Goal: Task Accomplishment & Management: Manage account settings

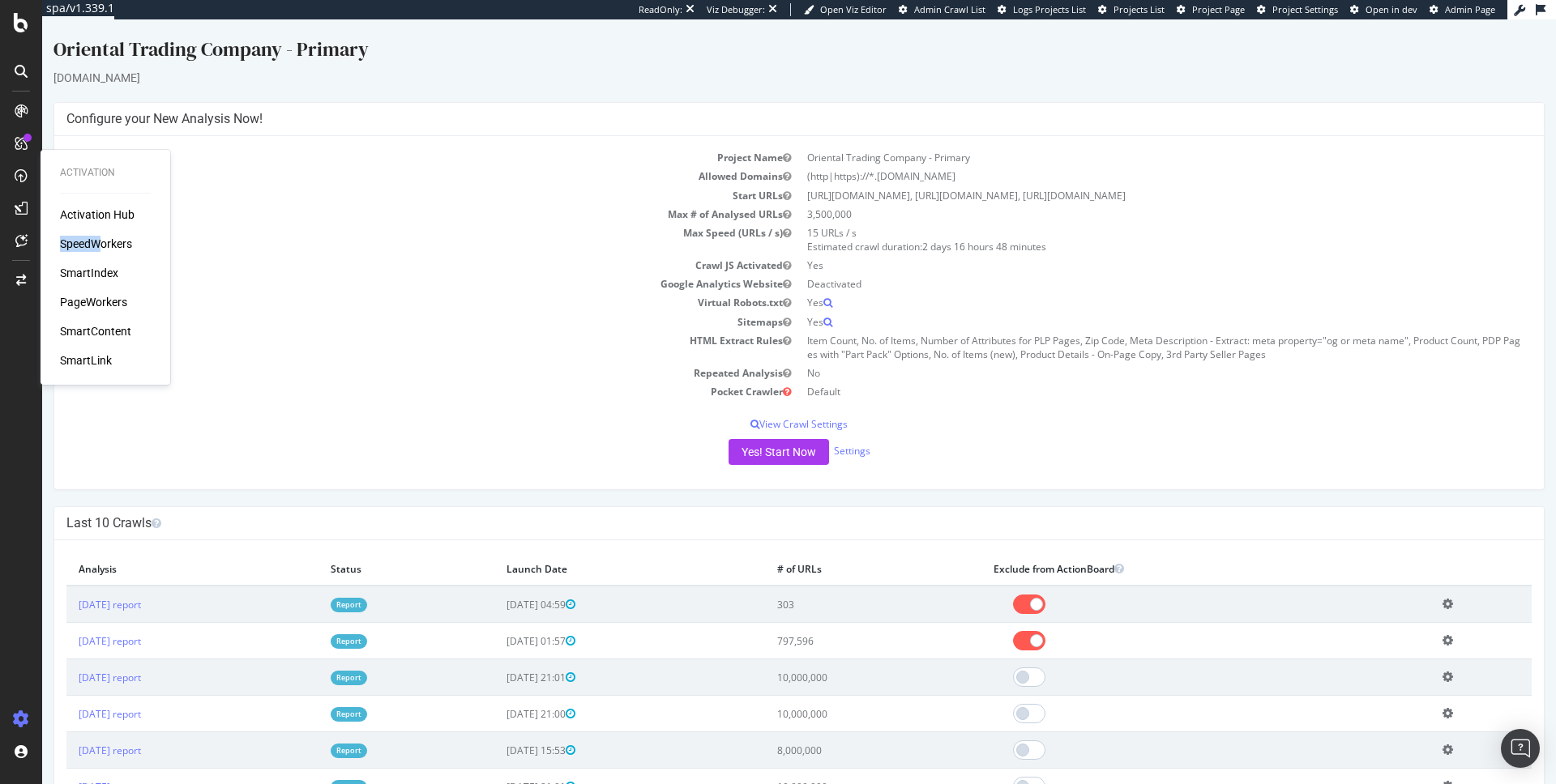
drag, startPoint x: 97, startPoint y: 234, endPoint x: 98, endPoint y: 246, distance: 12.0
click at [98, 246] on div "Activation Hub SpeedWorkers SmartIndex PageWorkers SmartContent SmartLink" at bounding box center [105, 287] width 91 height 162
click at [110, 241] on div "SpeedWorkers" at bounding box center [96, 244] width 72 height 16
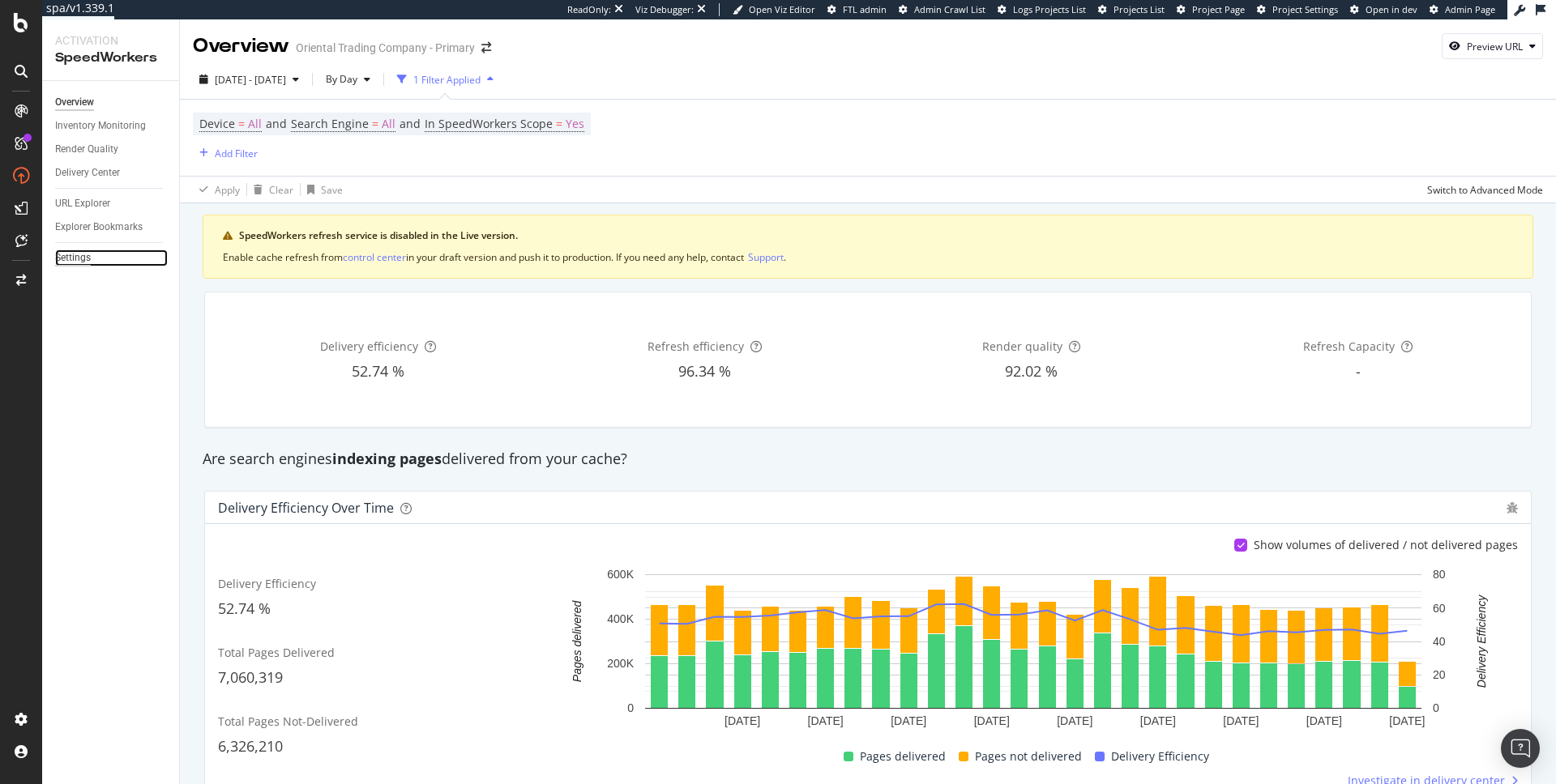
click at [82, 257] on div "Settings" at bounding box center [72, 258] width 36 height 17
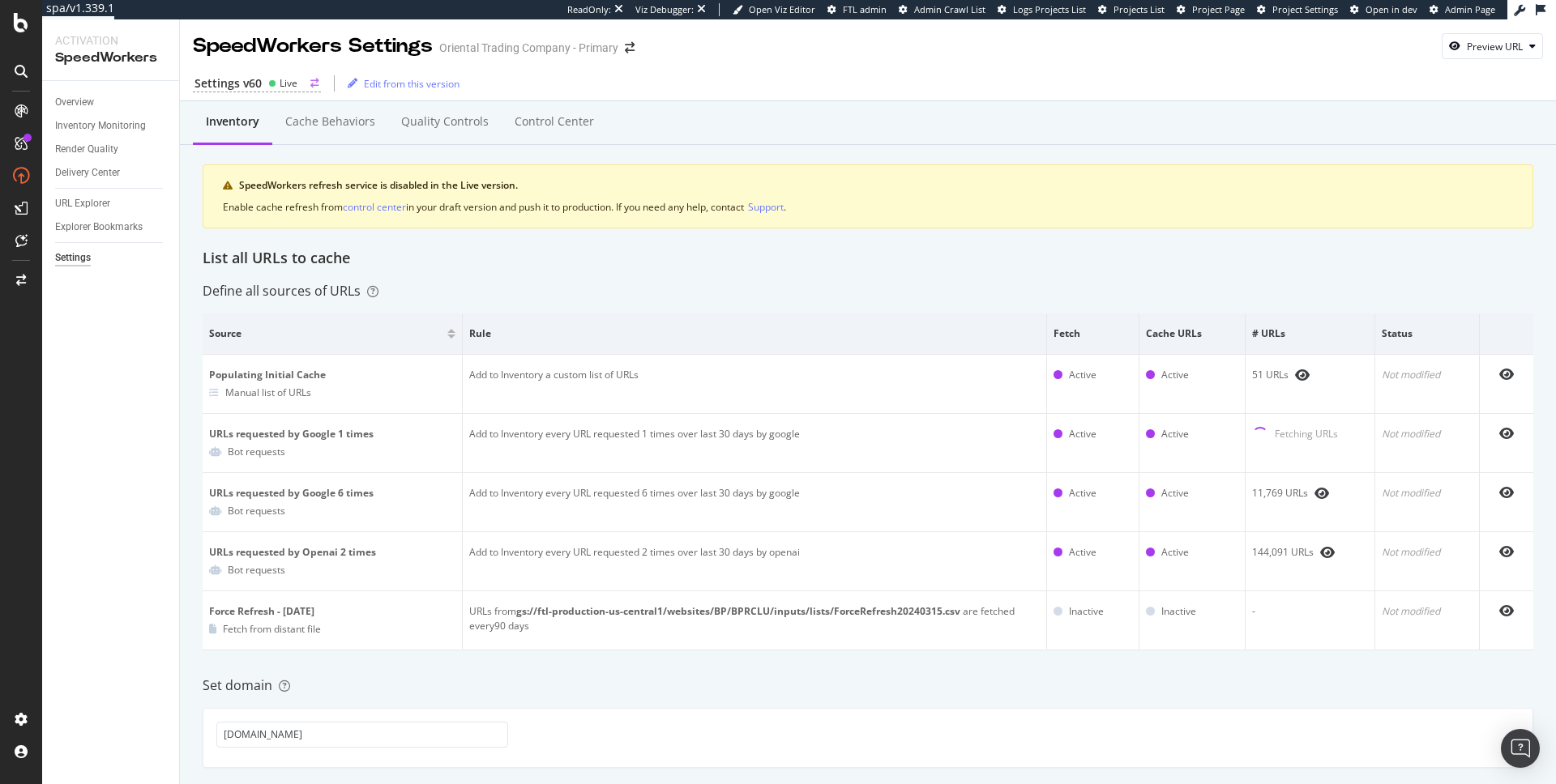
click at [292, 84] on div "Live" at bounding box center [288, 83] width 17 height 14
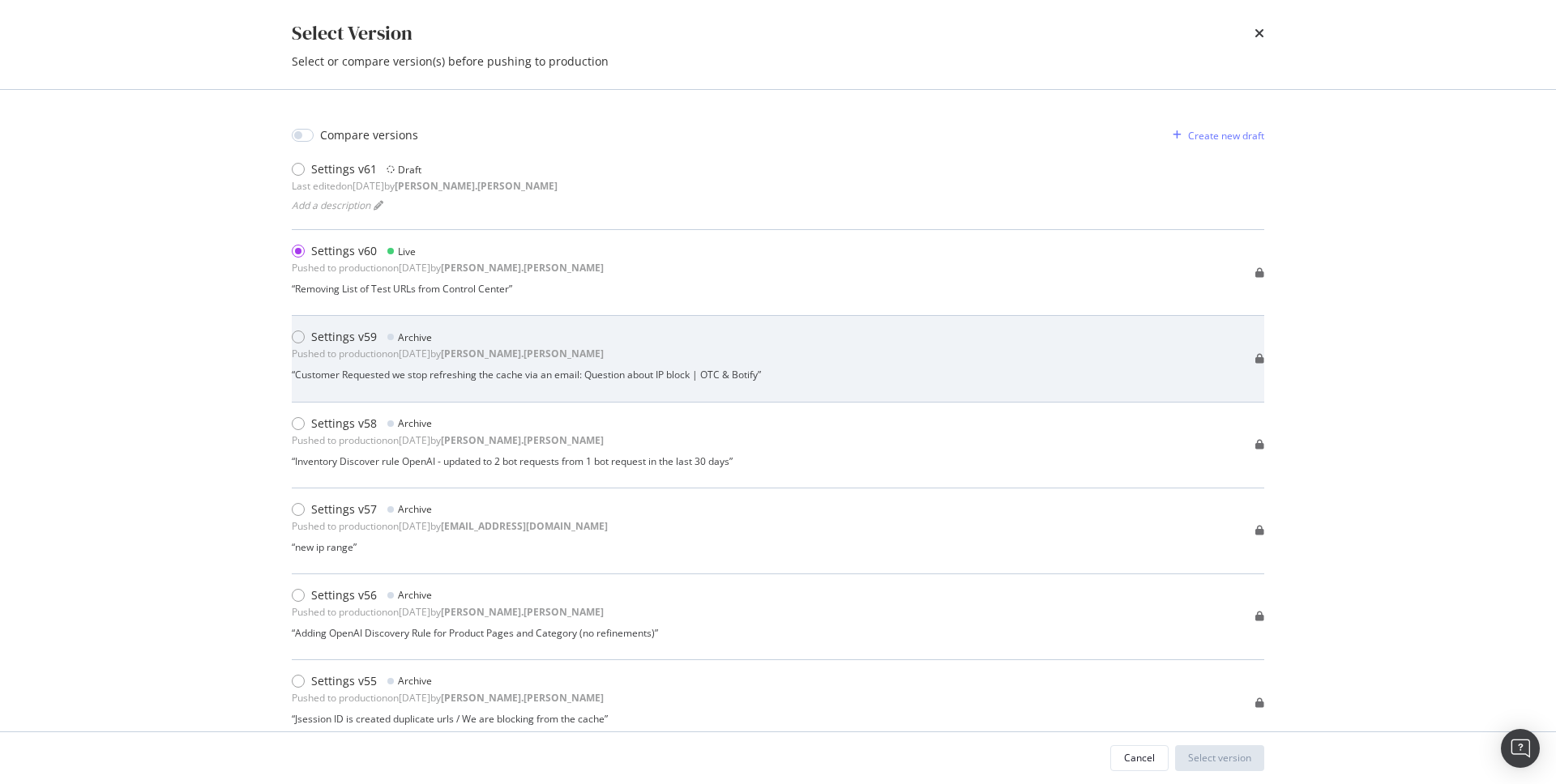
click at [544, 367] on div "Settings v59 Archive Pushed to production on 2025 Oct 11th by heidi.noonan “ Cu…" at bounding box center [527, 358] width 470 height 59
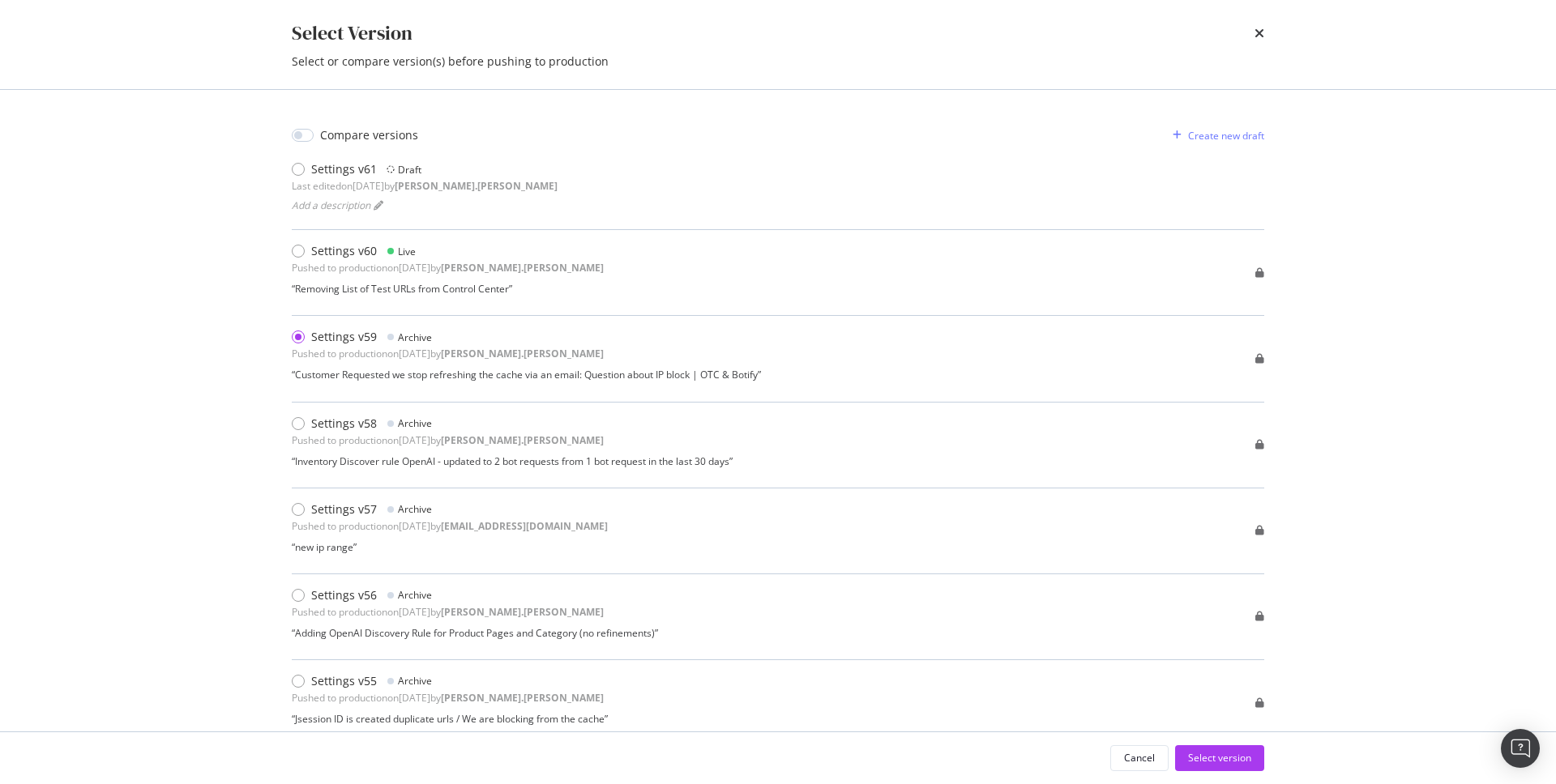
click at [142, 370] on div "Select Version Select or compare version(s) before pushing to production Compar…" at bounding box center [778, 392] width 1556 height 784
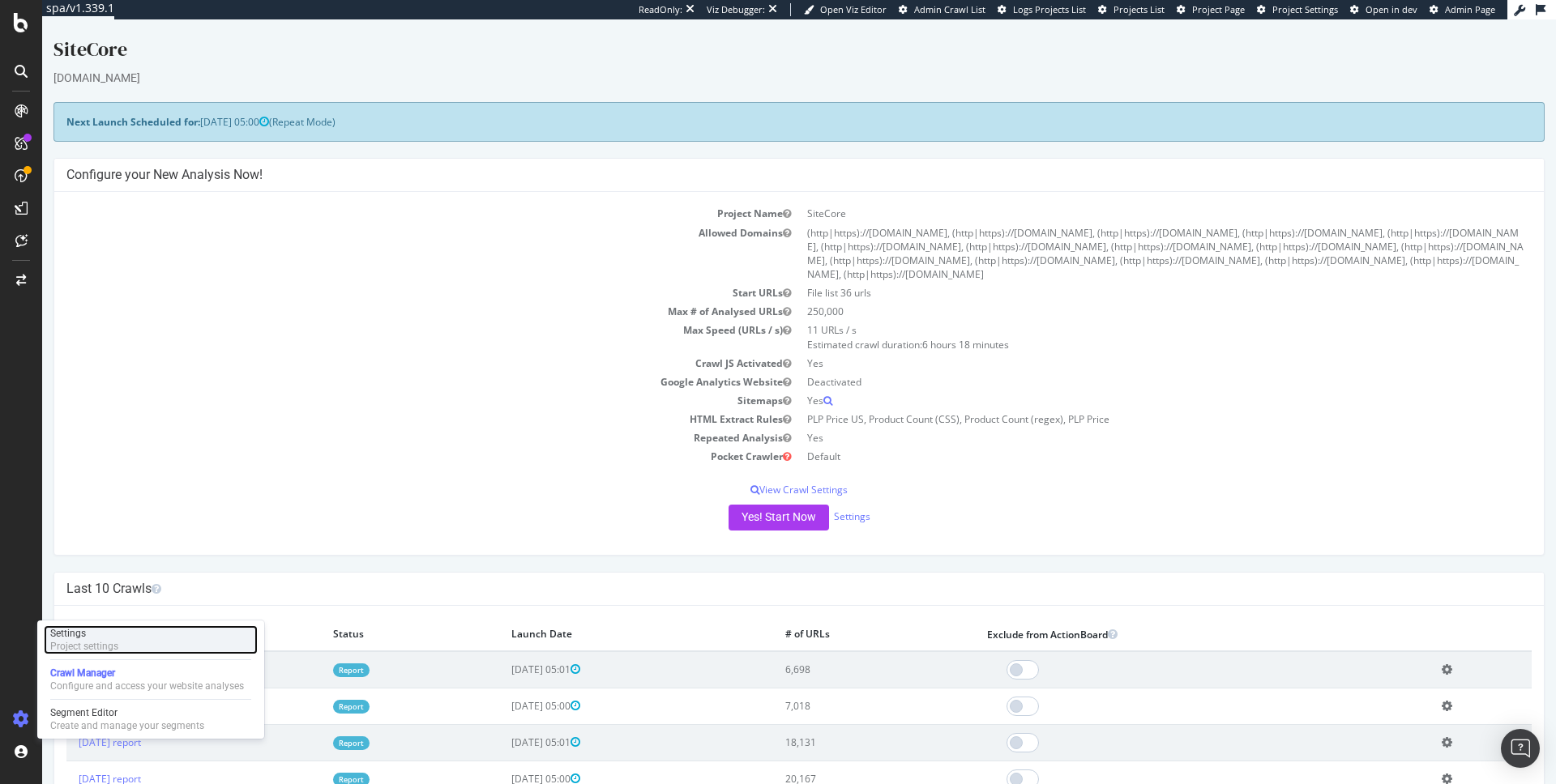
click at [101, 640] on div "Project settings" at bounding box center [84, 646] width 68 height 13
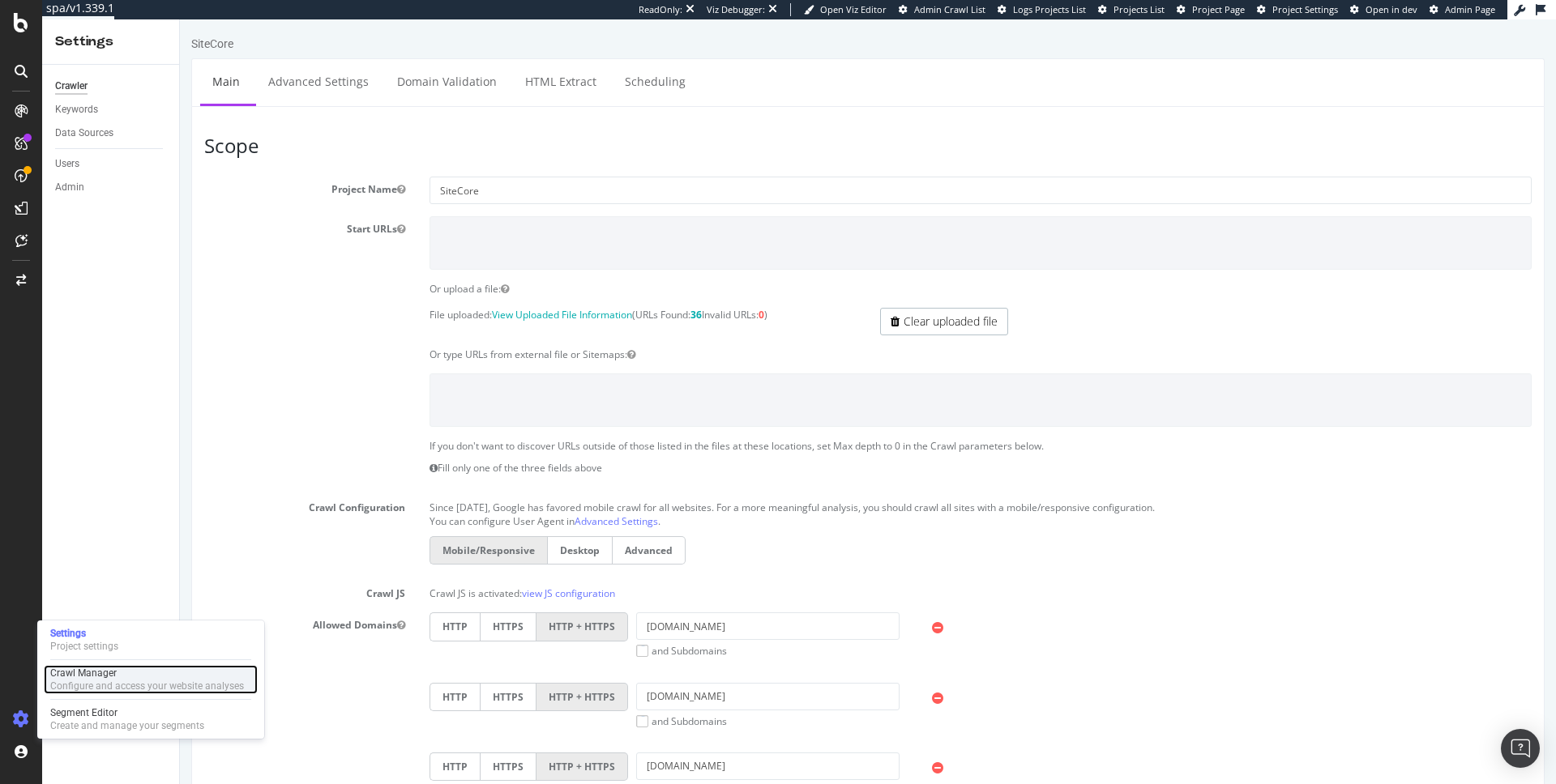
click at [118, 676] on div "Crawl Manager" at bounding box center [147, 673] width 194 height 13
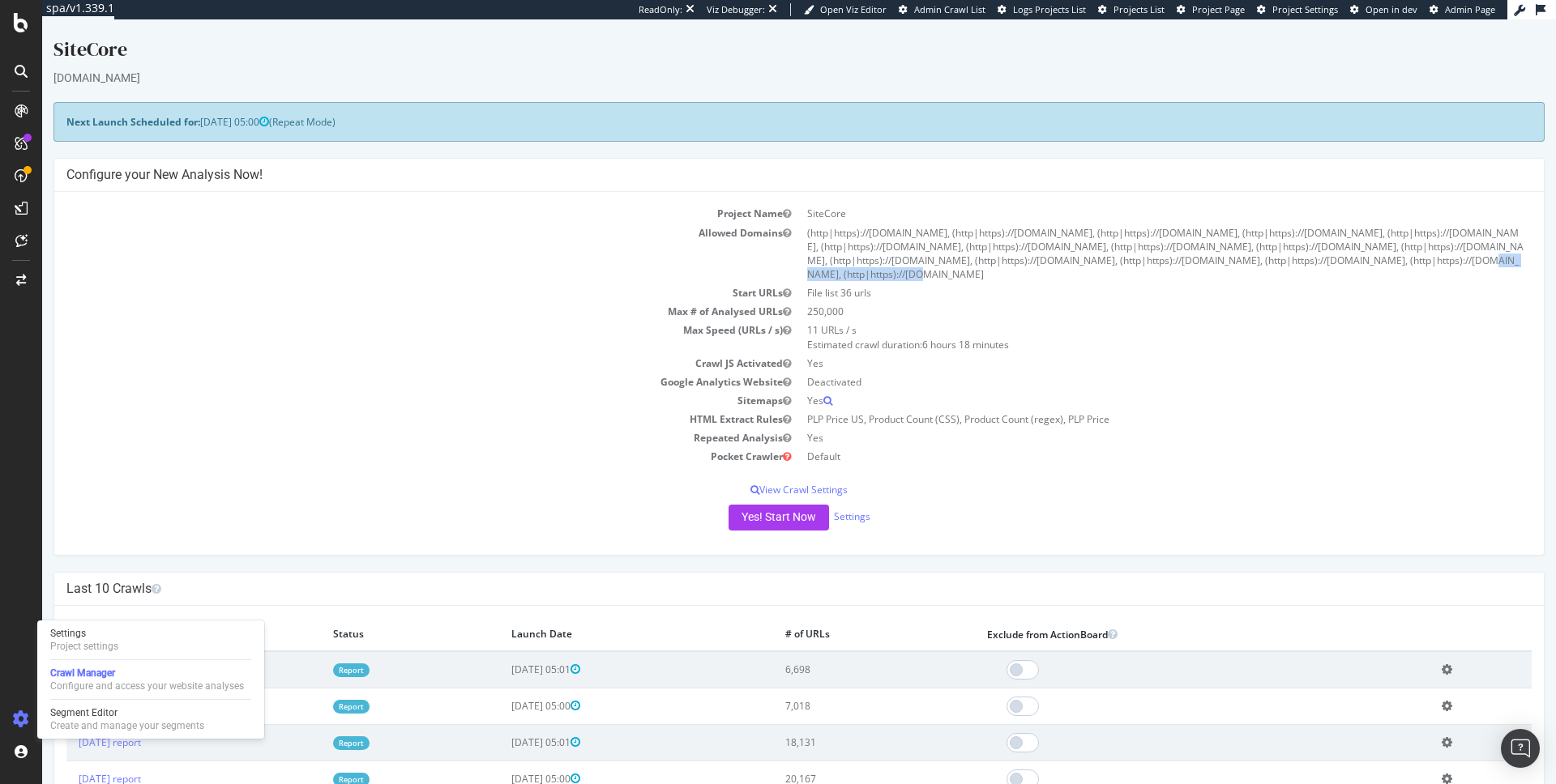
drag, startPoint x: 1343, startPoint y: 261, endPoint x: 1217, endPoint y: 261, distance: 126.0
click at [1217, 261] on td "(http|https)://[DOMAIN_NAME], (http|https)://[DOMAIN_NAME], (http|https)://[DOM…" at bounding box center [1166, 254] width 733 height 61
copy td "(http|https)://[DOMAIN_NAME]"
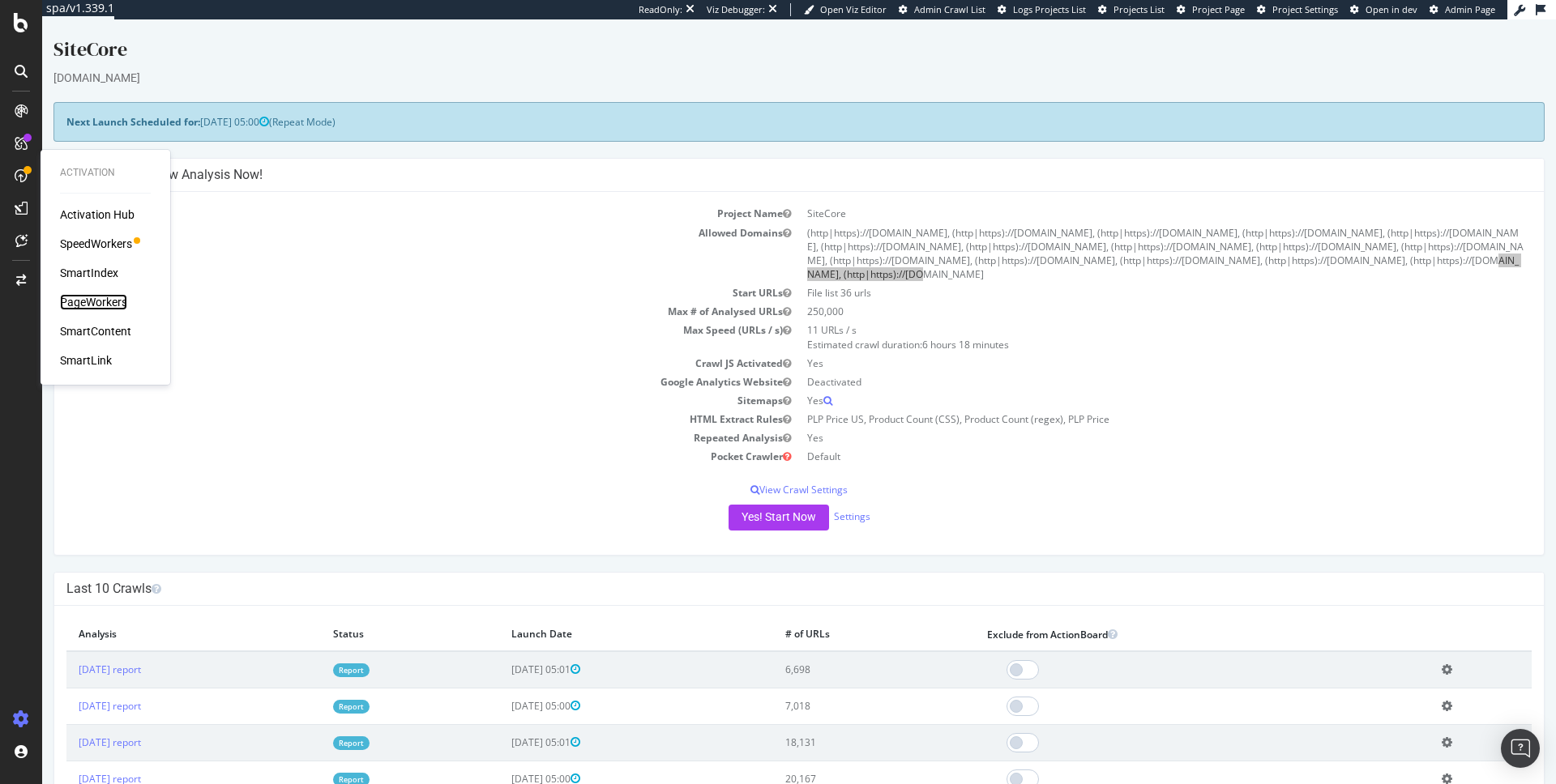
click at [106, 305] on div "PageWorkers" at bounding box center [94, 302] width 68 height 16
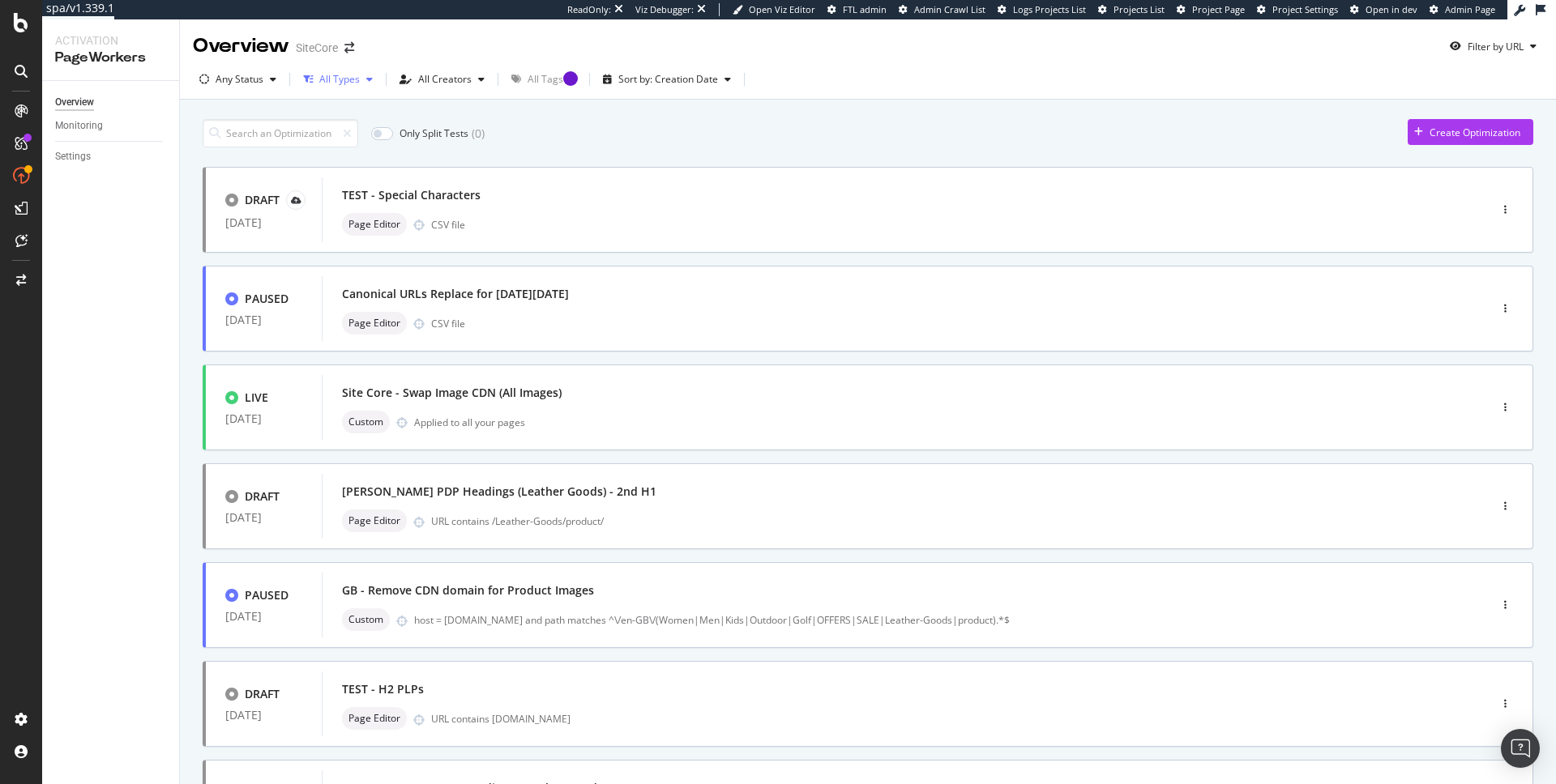
click at [363, 78] on div "button" at bounding box center [369, 79] width 19 height 10
click at [341, 87] on div "All Types" at bounding box center [339, 79] width 83 height 24
click at [241, 79] on div "Any Status" at bounding box center [240, 79] width 48 height 10
click at [236, 140] on div "Live" at bounding box center [234, 140] width 17 height 14
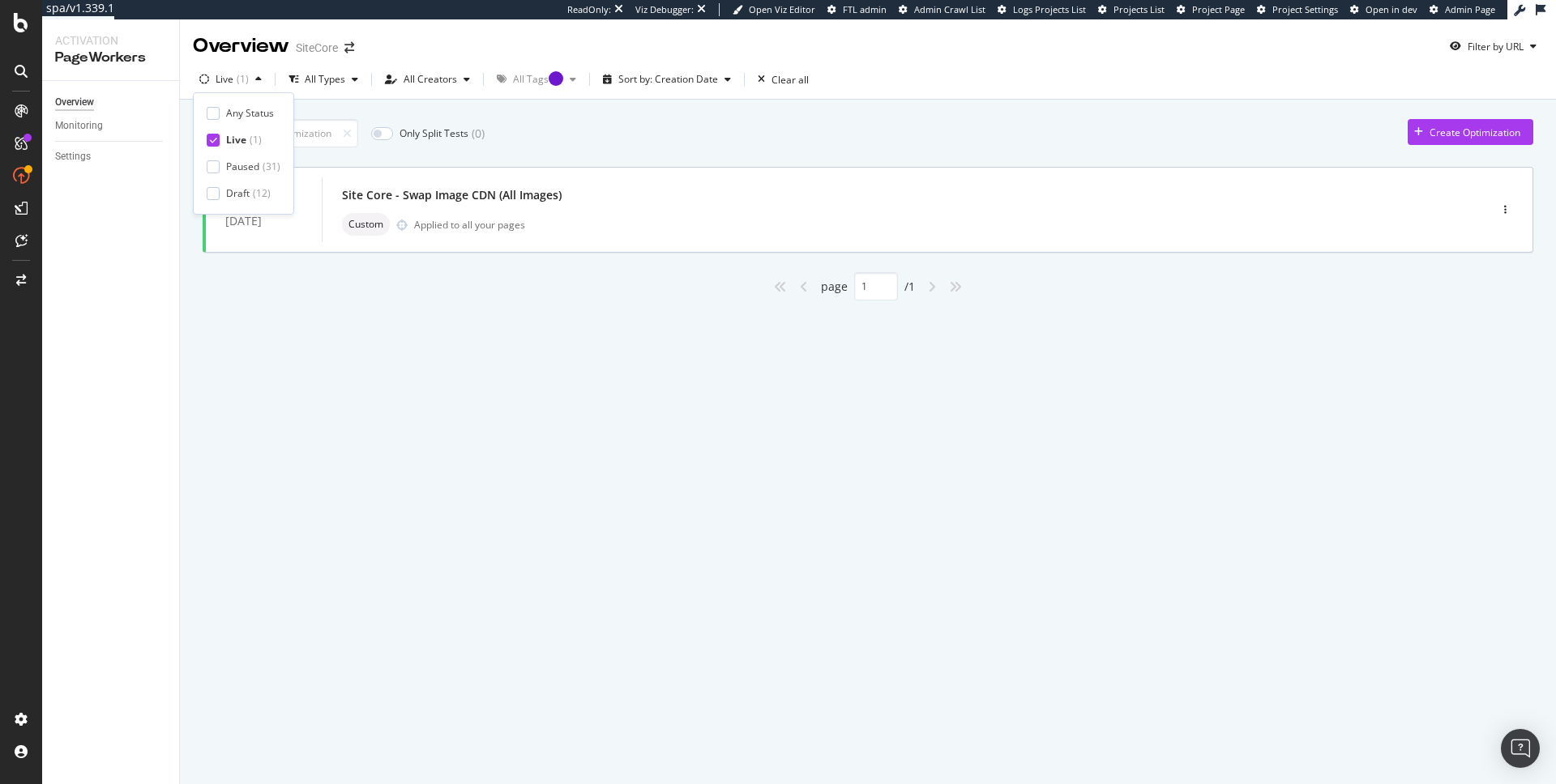
click at [485, 376] on div "Overview SiteCore Filter by URL Live ( 1 ) All Types All Creators All Tags Sort…" at bounding box center [868, 401] width 1377 height 765
click at [239, 77] on div "( 1 )" at bounding box center [242, 79] width 13 height 10
click at [237, 139] on div "Live" at bounding box center [235, 140] width 20 height 14
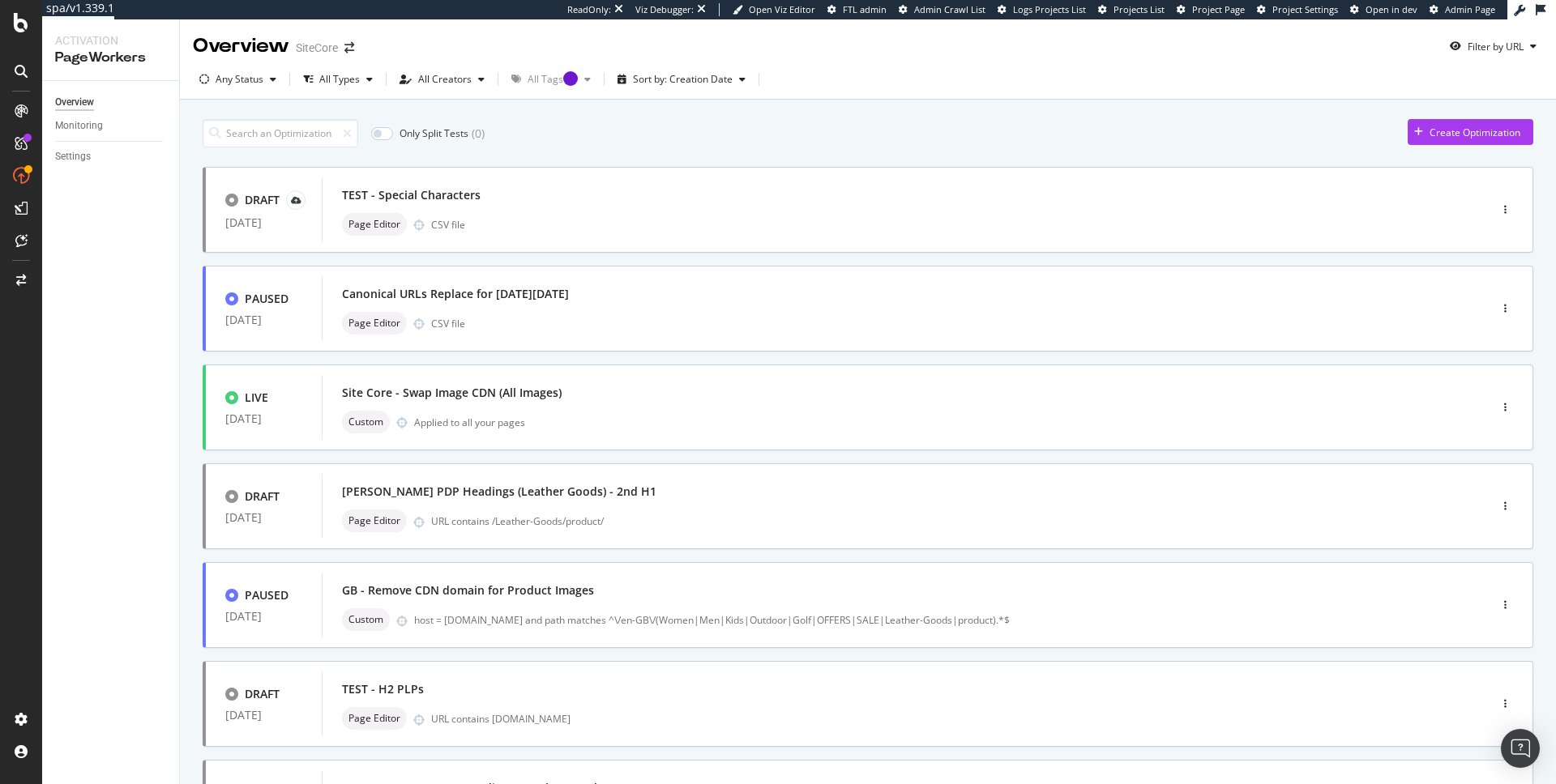
click at [612, 138] on div "Only Split Tests ( 0 ) Create Optimization" at bounding box center [868, 133] width 1331 height 28
click at [499, 393] on div "Site Core - Swap Image CDN (All Images)" at bounding box center [452, 392] width 220 height 16
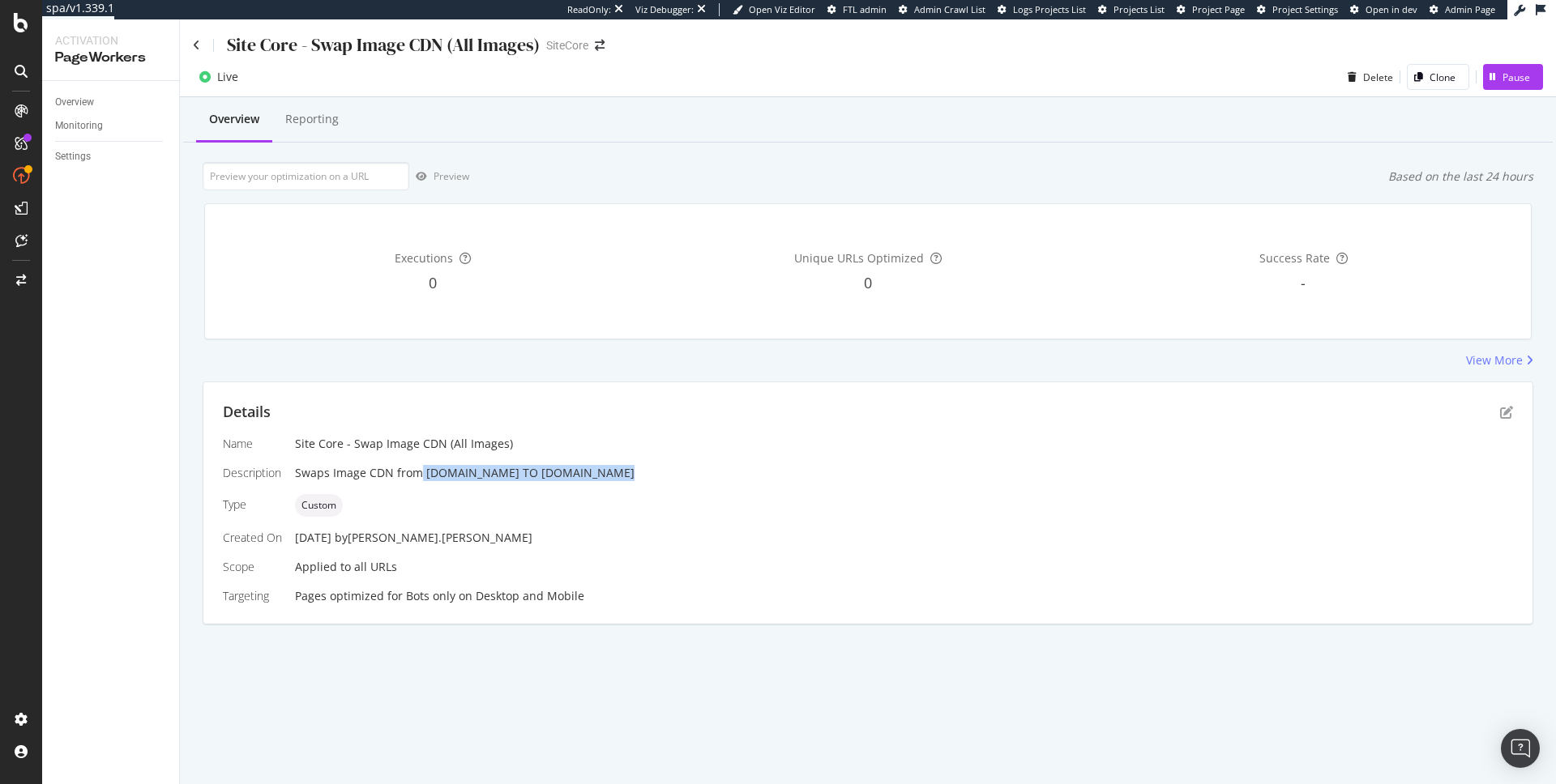
drag, startPoint x: 418, startPoint y: 473, endPoint x: 591, endPoint y: 473, distance: 173.0
click at [591, 473] on div "Swaps Image CDN from [DOMAIN_NAME] TO [DOMAIN_NAME]" at bounding box center [904, 473] width 1218 height 16
drag, startPoint x: 664, startPoint y: 473, endPoint x: 418, endPoint y: 466, distance: 246.1
click at [418, 466] on div "Swaps Image CDN from [DOMAIN_NAME] TO [DOMAIN_NAME]" at bounding box center [904, 473] width 1218 height 16
click at [498, 505] on div "Custom" at bounding box center [904, 506] width 1218 height 23
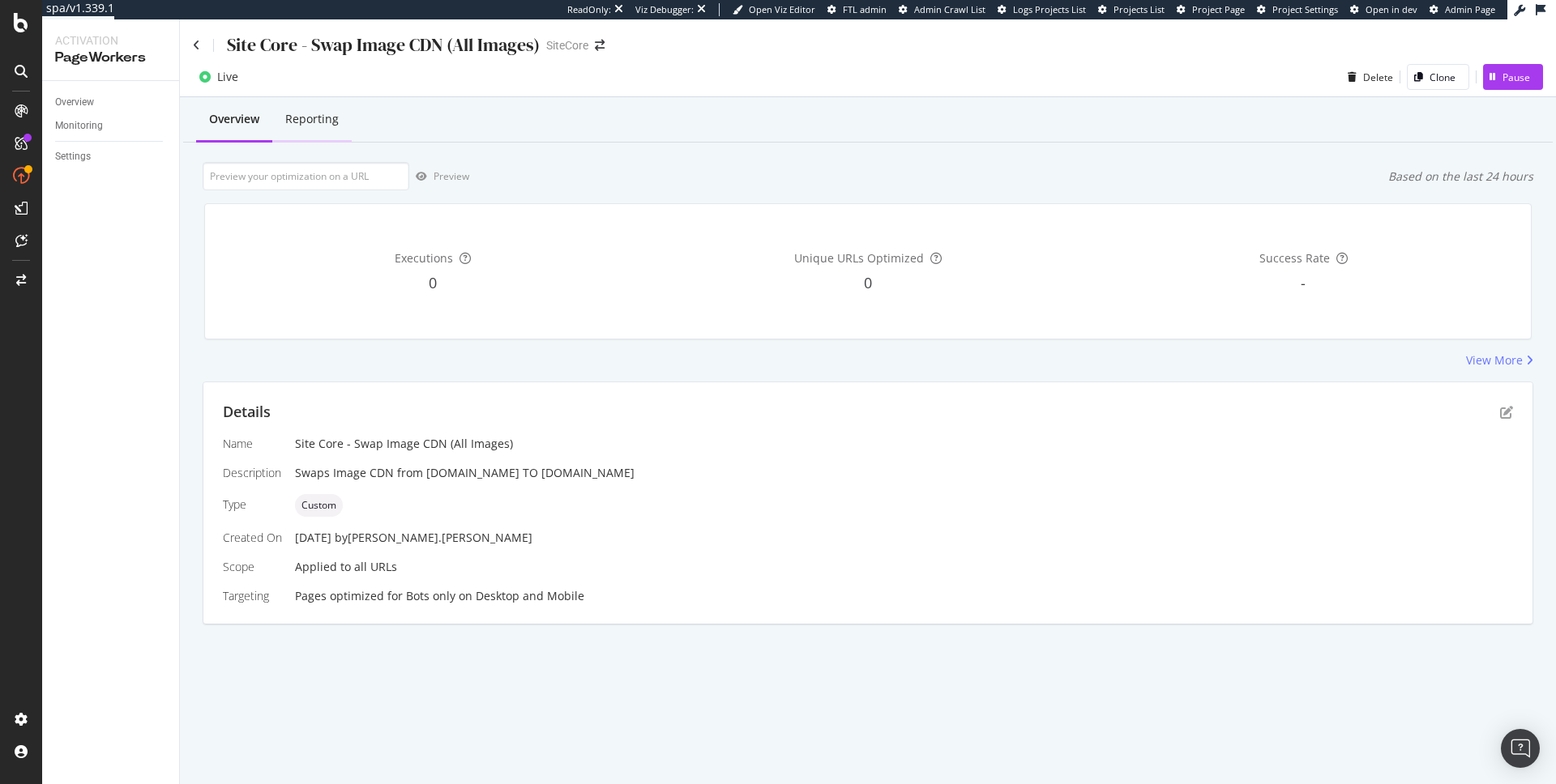
click at [322, 111] on div "Reporting" at bounding box center [312, 119] width 53 height 16
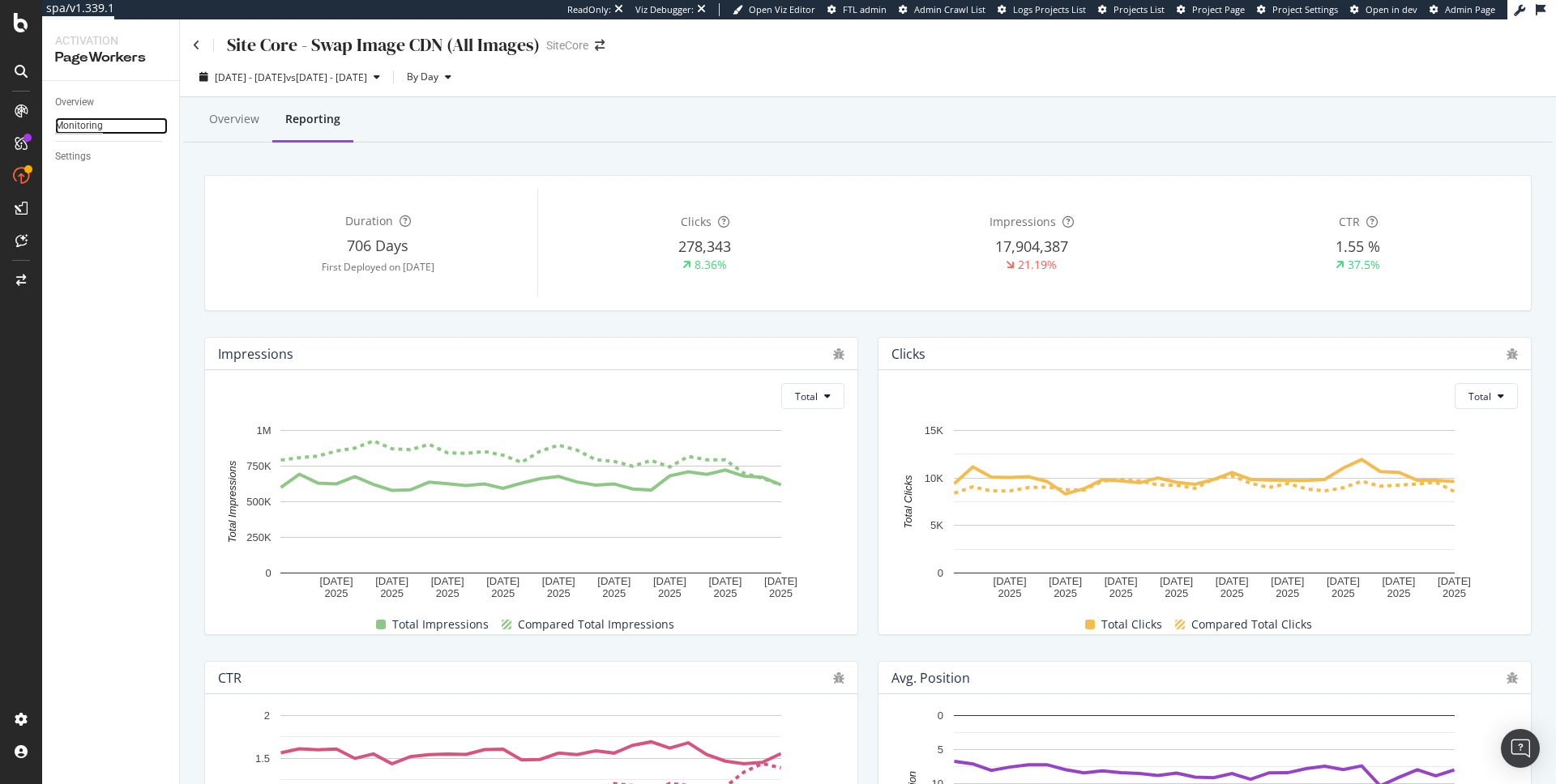
click at [85, 122] on div "Monitoring" at bounding box center [79, 126] width 48 height 17
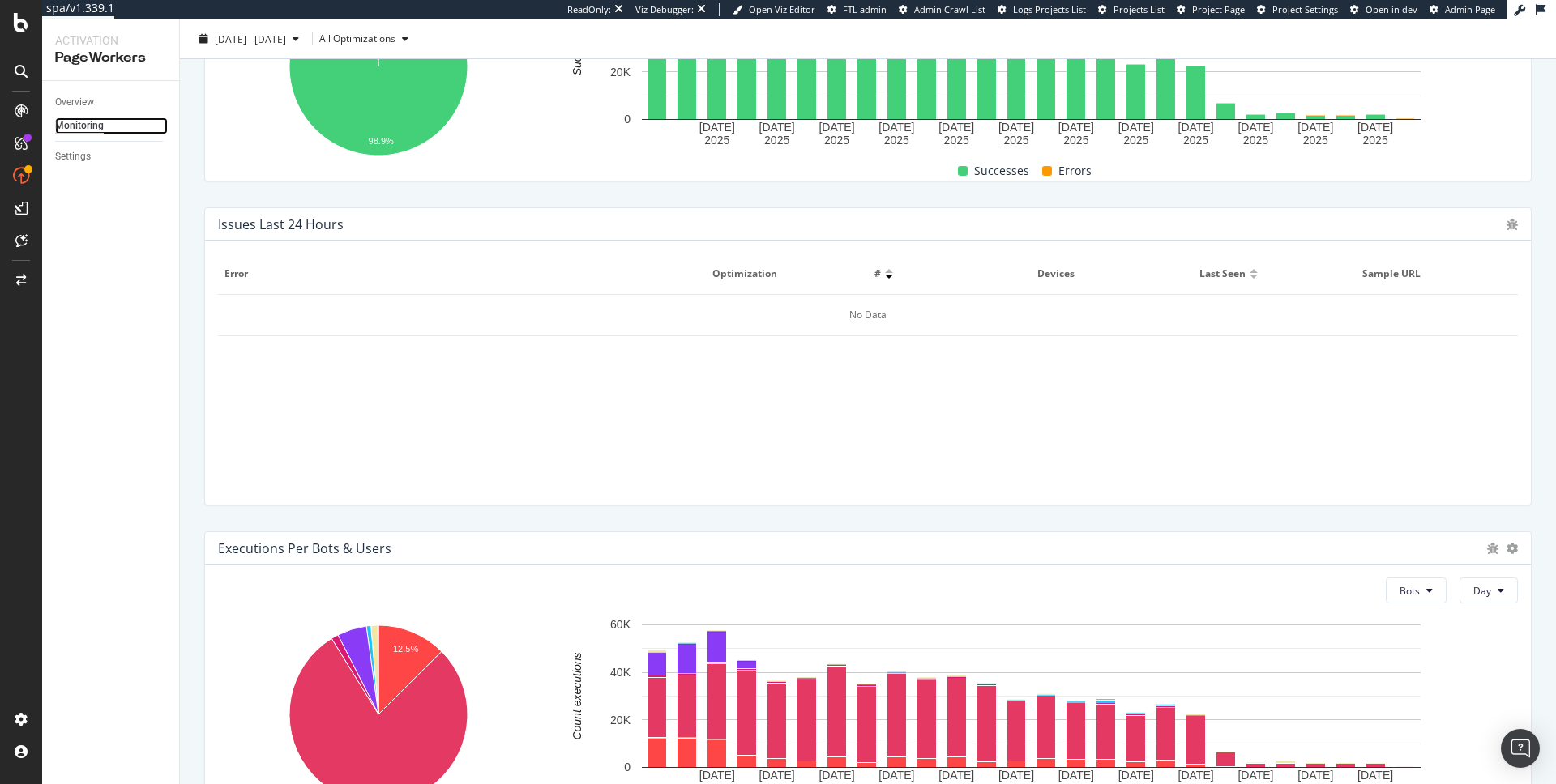
scroll to position [518, 0]
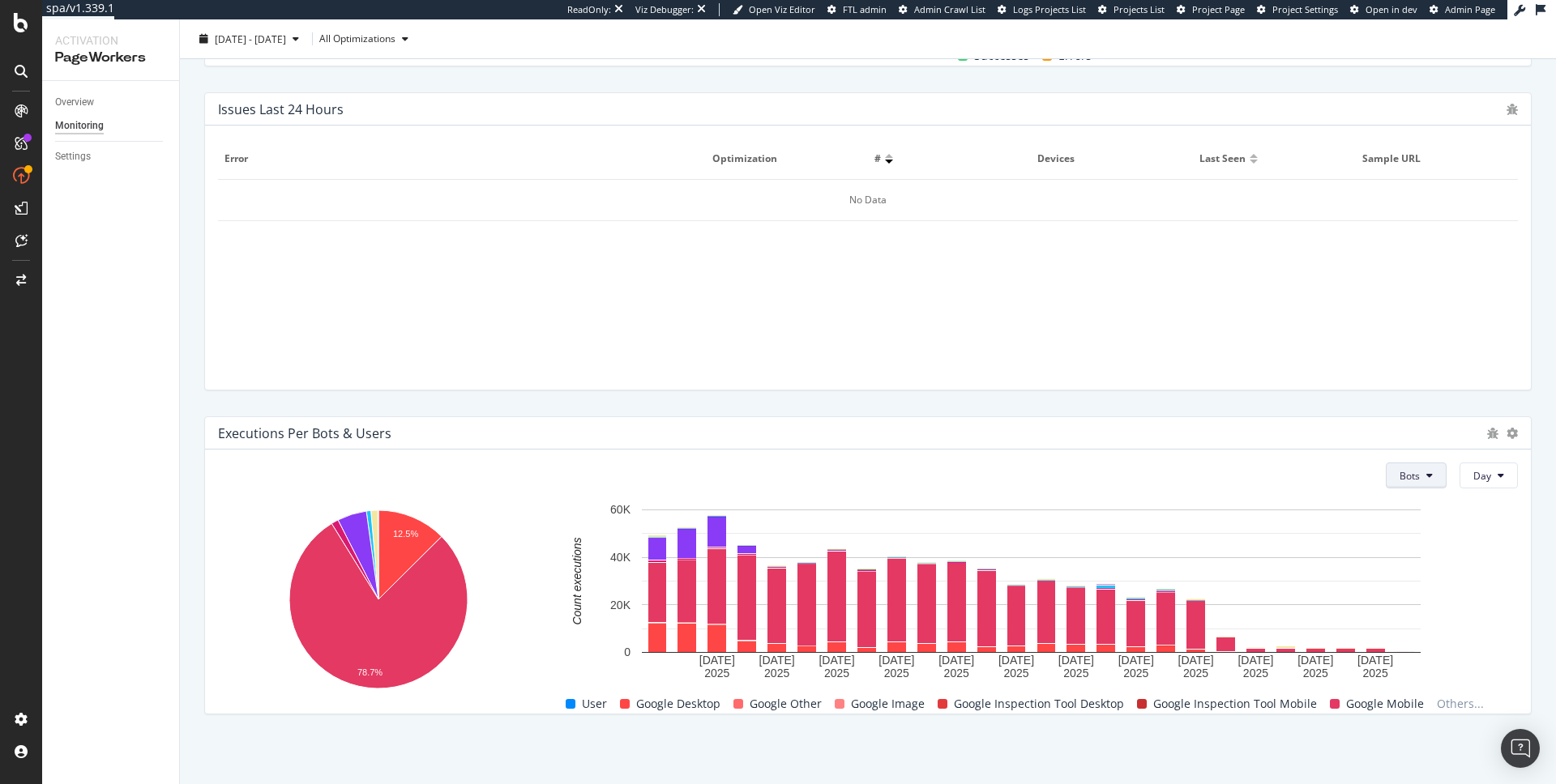
click at [1404, 478] on span "Bots" at bounding box center [1409, 476] width 20 height 14
click at [1407, 539] on span "Users" at bounding box center [1415, 537] width 27 height 14
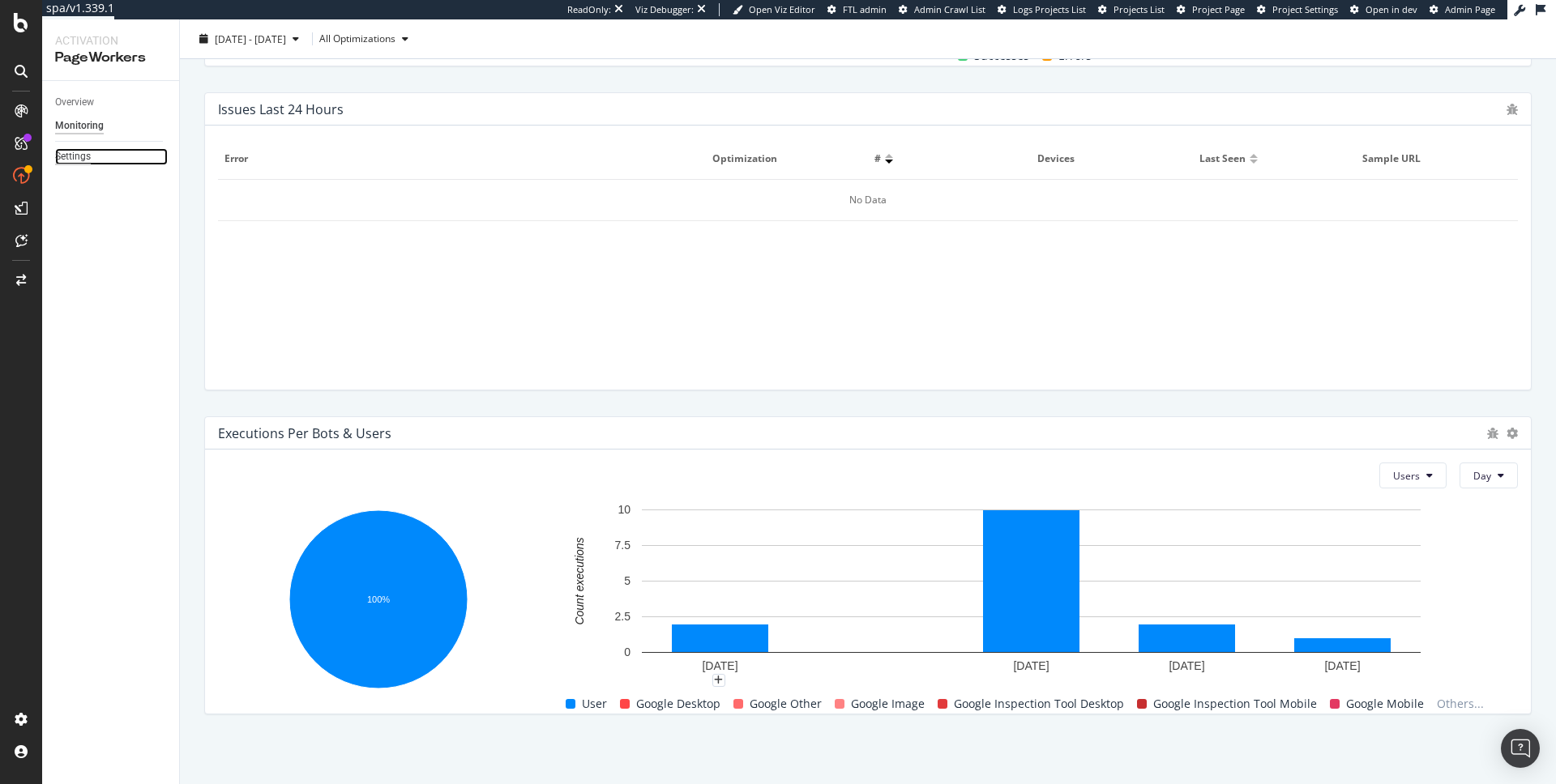
click at [78, 155] on div "Settings" at bounding box center [72, 157] width 36 height 17
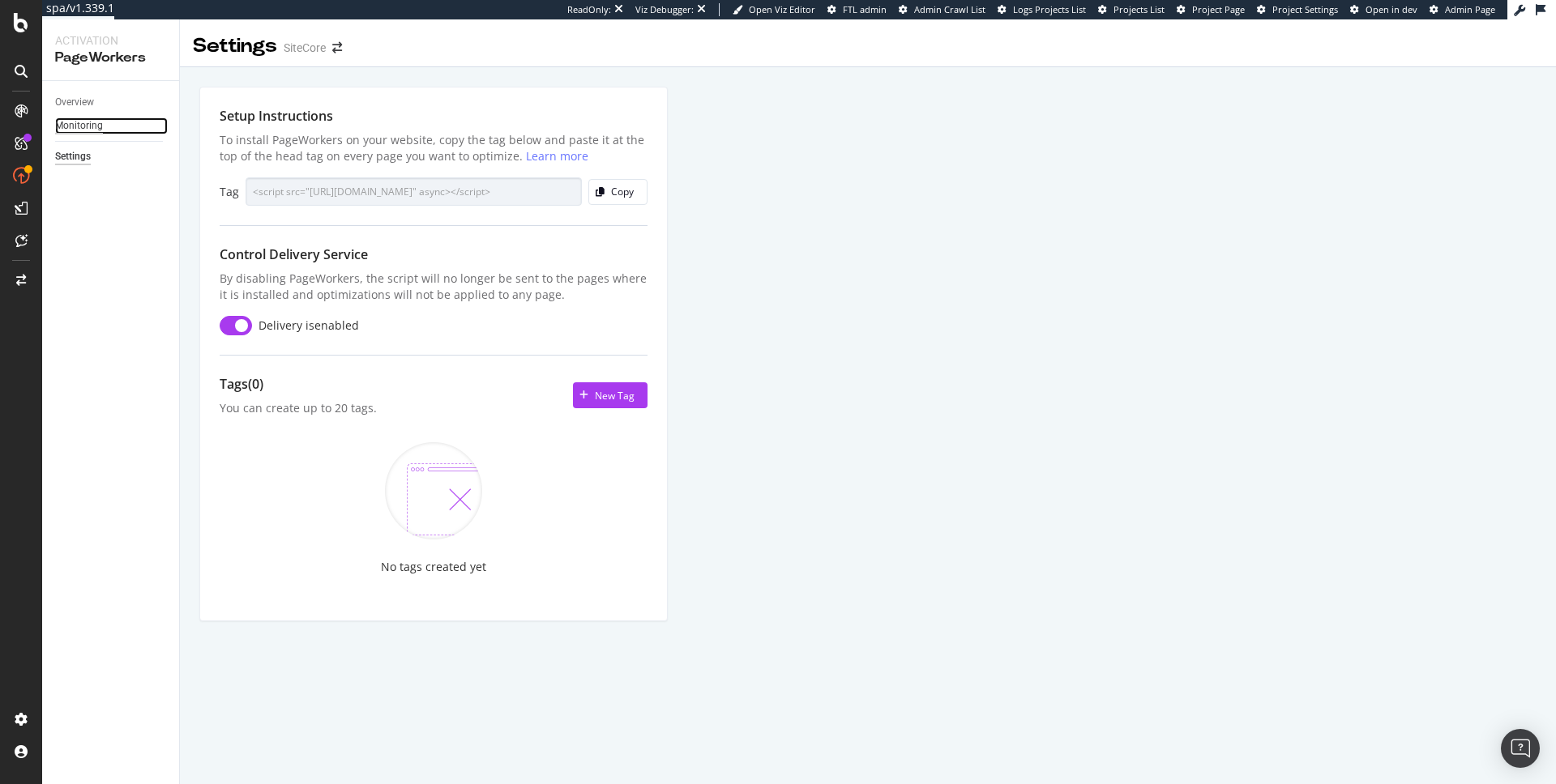
click at [95, 122] on div "Monitoring" at bounding box center [79, 126] width 48 height 17
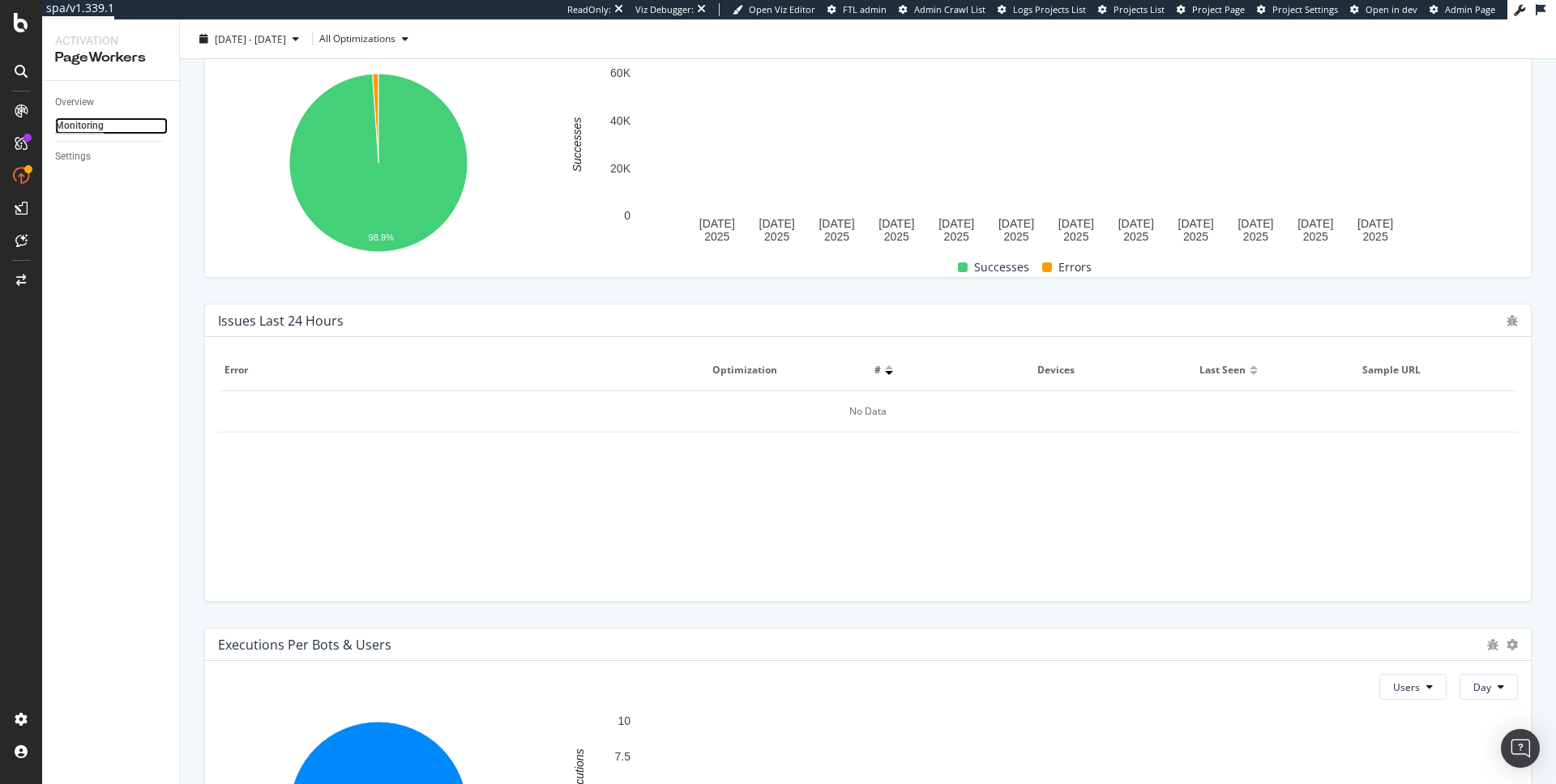
scroll to position [518, 0]
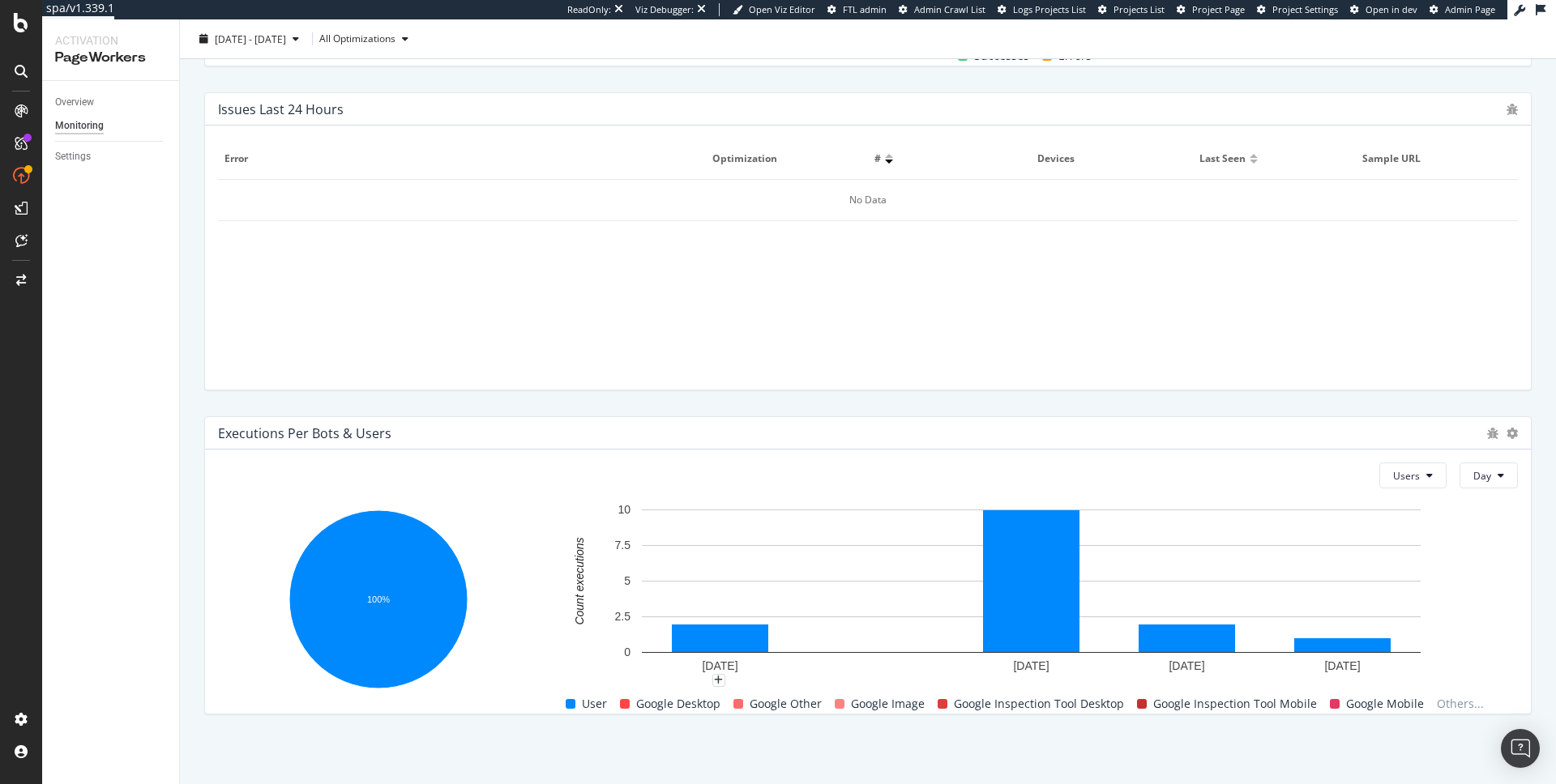
click at [704, 711] on span "Google Desktop" at bounding box center [678, 704] width 84 height 19
click at [788, 706] on span "Google Other" at bounding box center [785, 704] width 72 height 19
click at [1419, 470] on span "Users" at bounding box center [1407, 476] width 27 height 14
click at [1414, 510] on span "Bots" at bounding box center [1409, 507] width 27 height 14
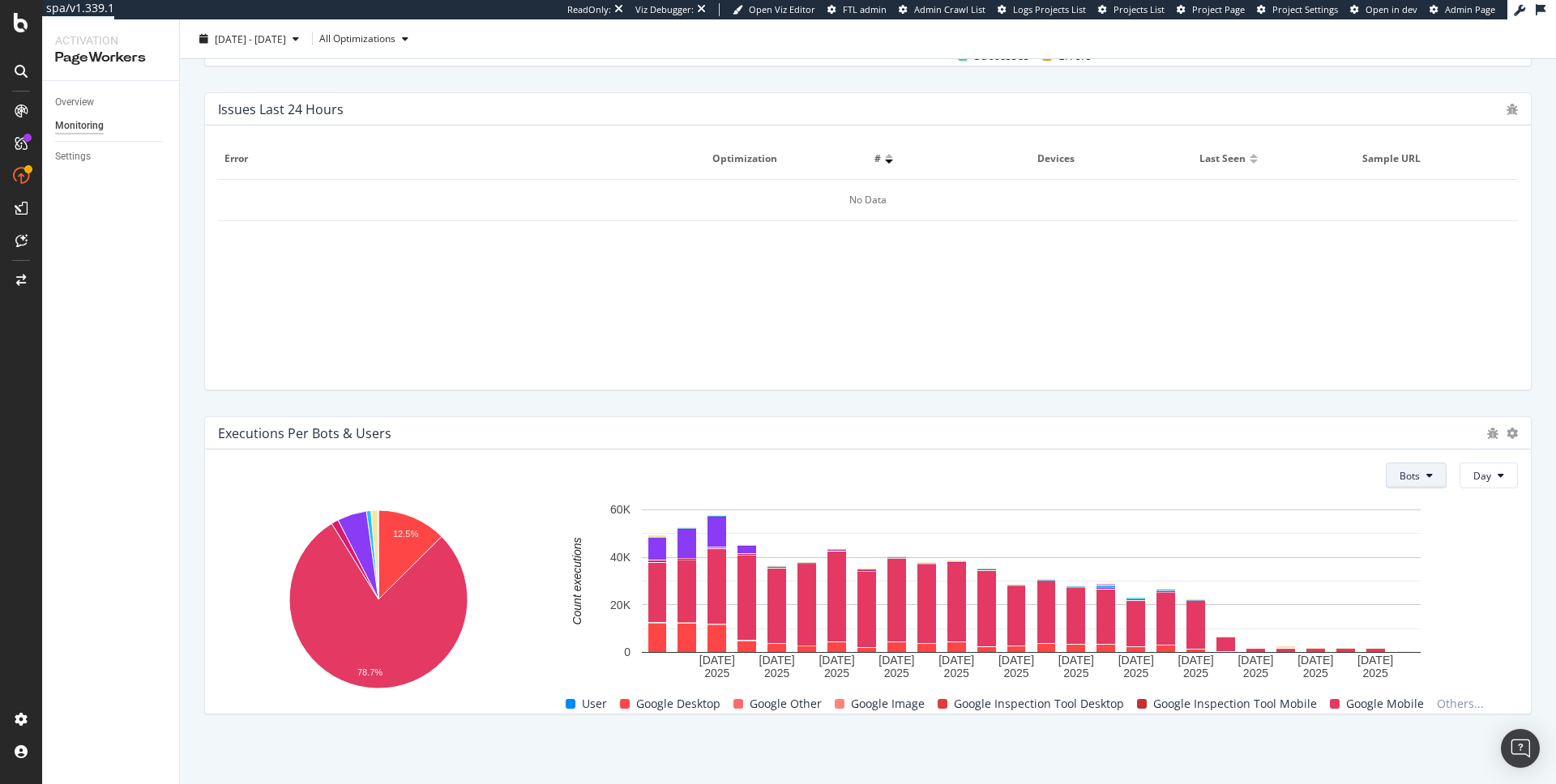
click at [1421, 476] on button "Bots" at bounding box center [1416, 475] width 61 height 26
click at [1421, 533] on span "Users" at bounding box center [1415, 537] width 27 height 14
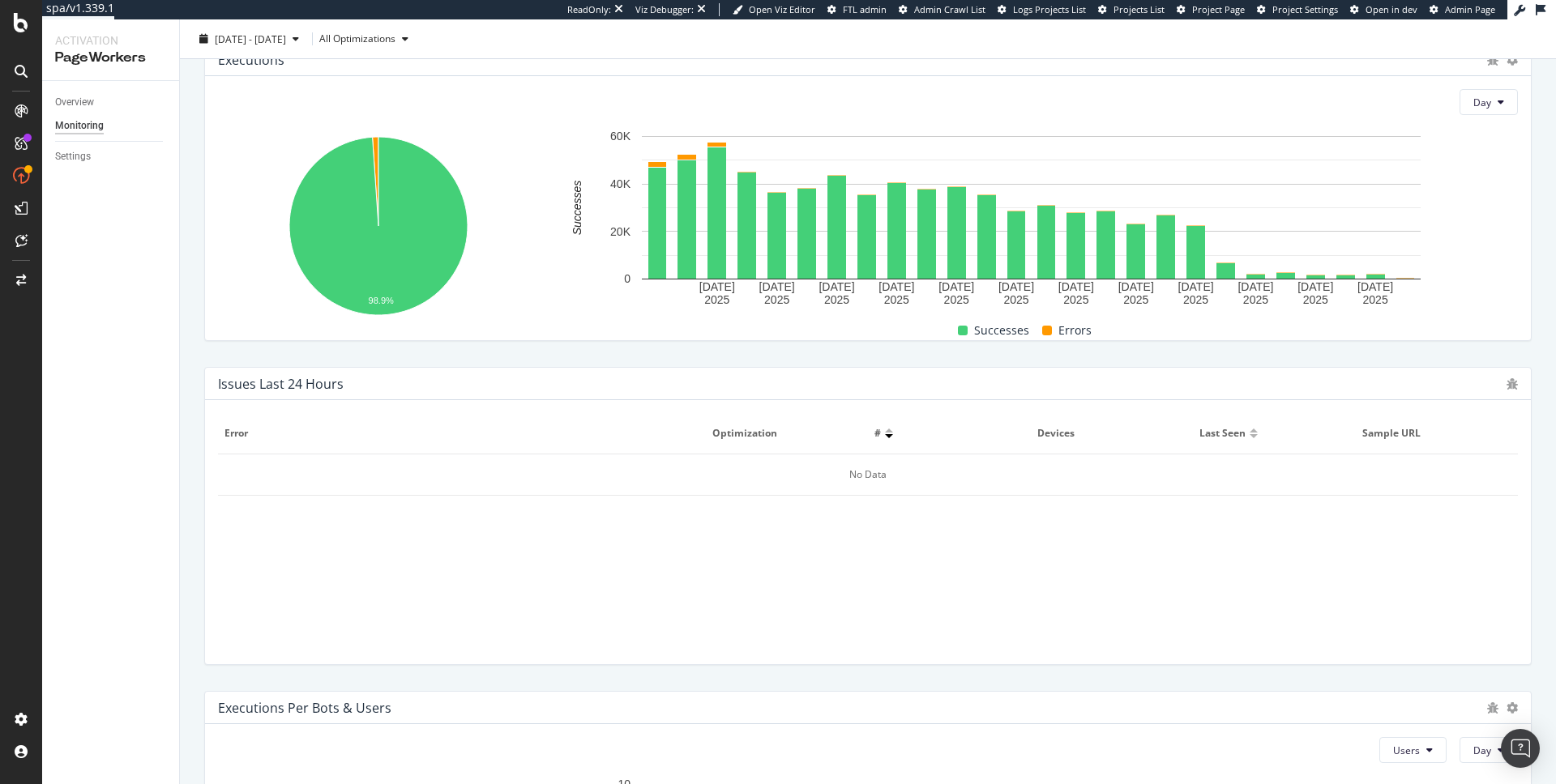
scroll to position [0, 0]
